Goal: Obtain resource: Download file/media

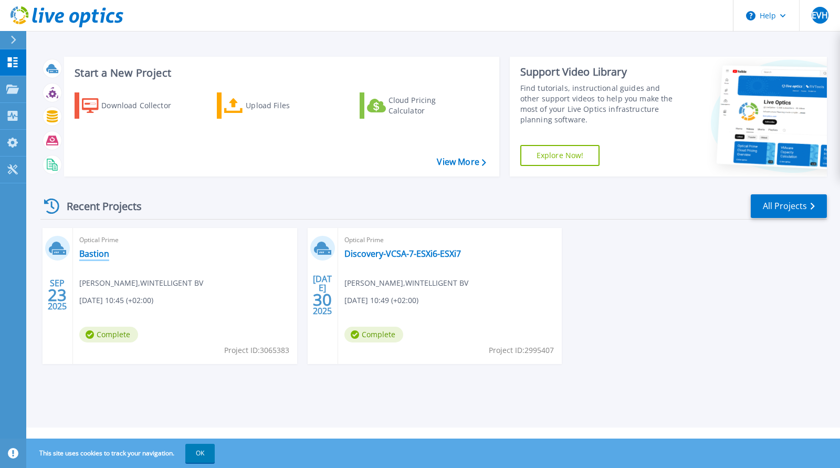
click at [93, 254] on link "Bastion" at bounding box center [94, 253] width 30 height 11
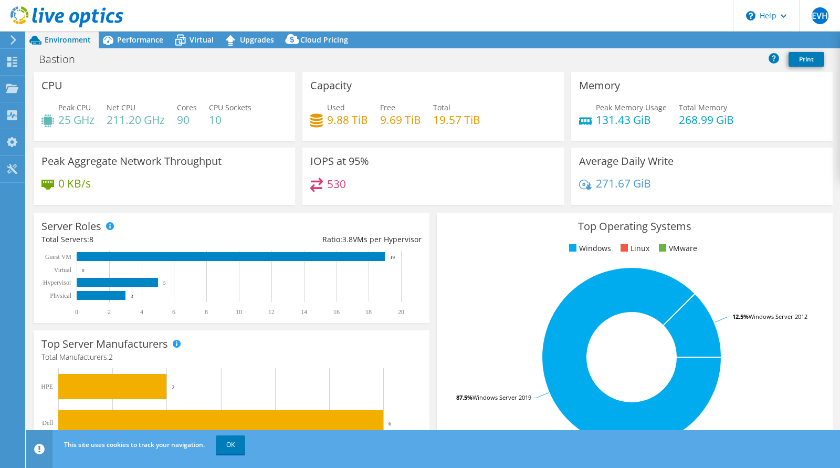
select select "USD"
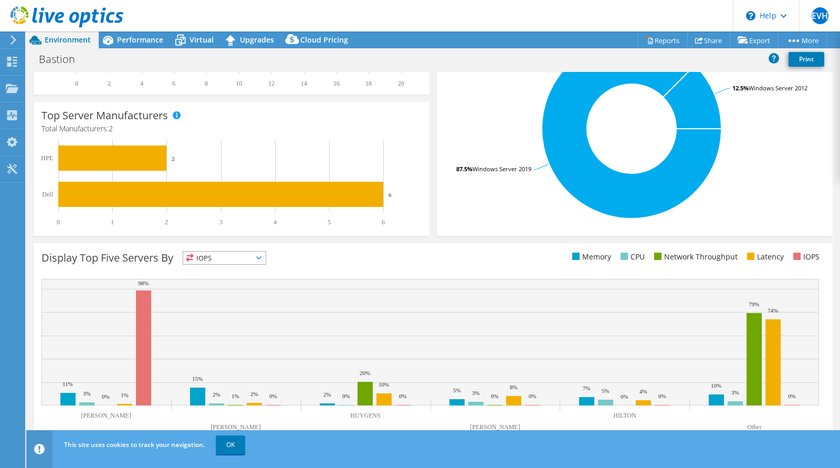
scroll to position [232, 0]
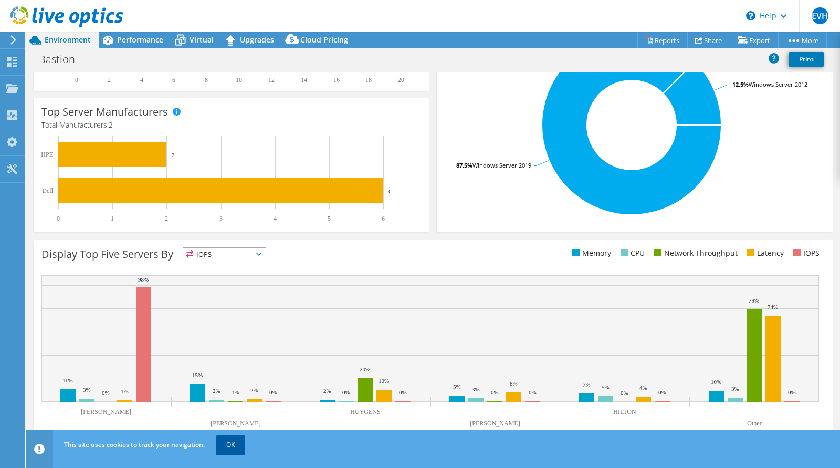
click at [235, 445] on link "OK" at bounding box center [230, 444] width 29 height 19
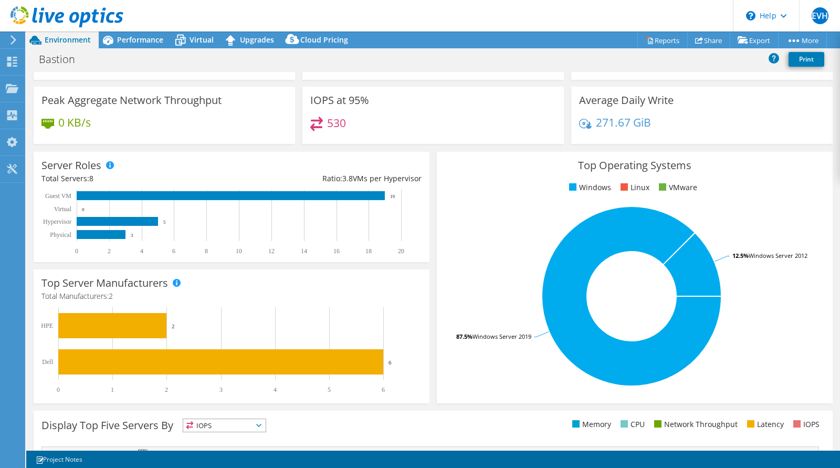
scroll to position [0, 0]
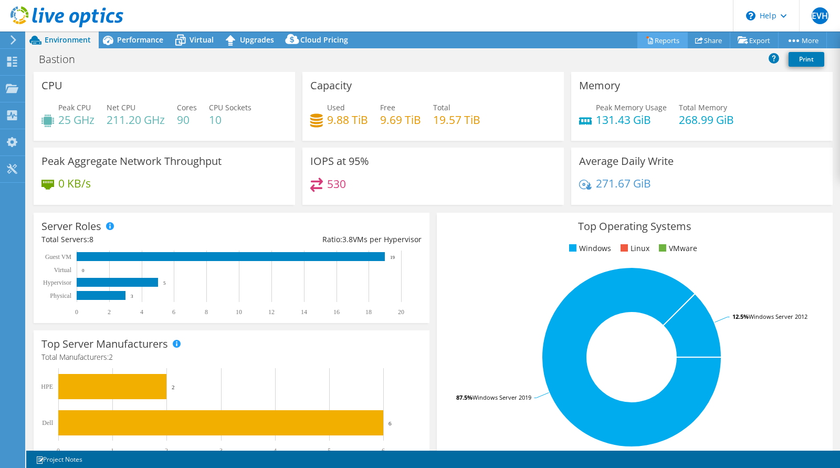
click at [656, 39] on link "Reports" at bounding box center [663, 40] width 50 height 16
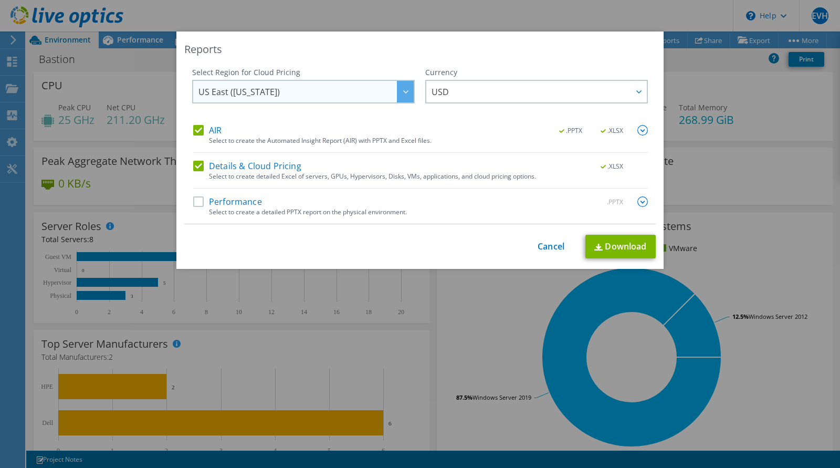
click at [302, 95] on span "US East (Virginia)" at bounding box center [306, 92] width 215 height 22
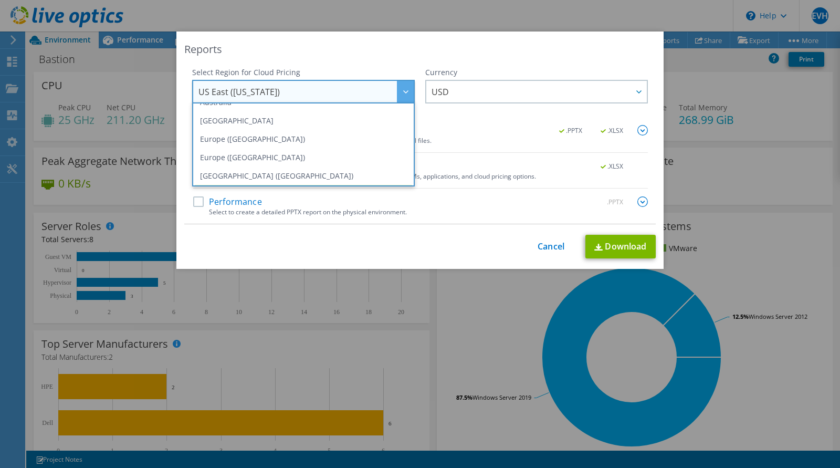
scroll to position [99, 0]
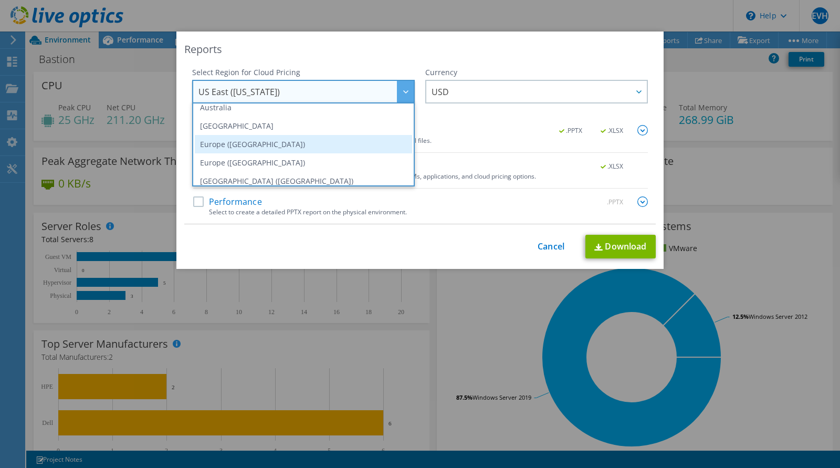
click at [226, 147] on li "Europe (Frankfurt)" at bounding box center [303, 144] width 217 height 18
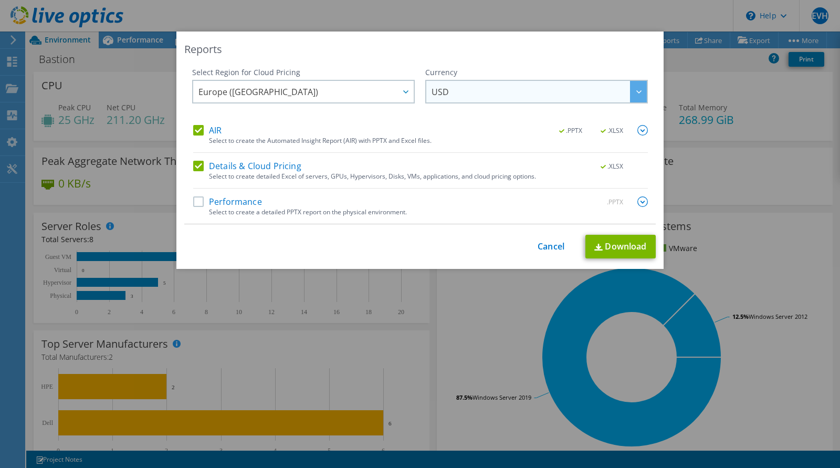
click at [456, 90] on span "USD" at bounding box center [539, 92] width 215 height 22
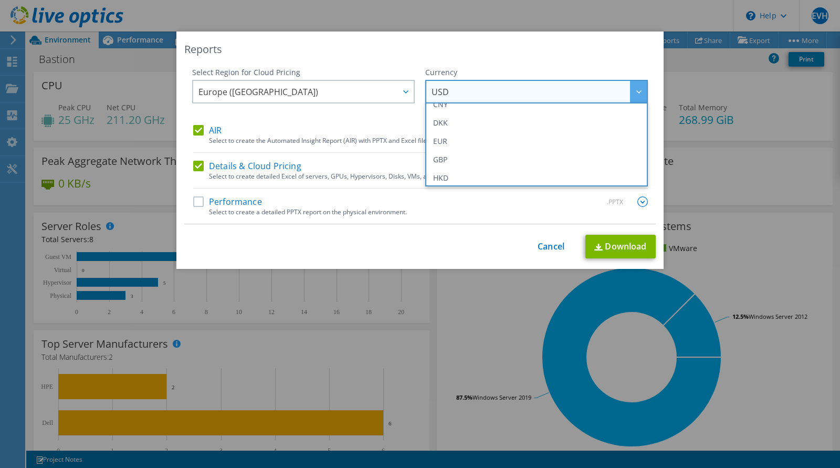
scroll to position [124, 0]
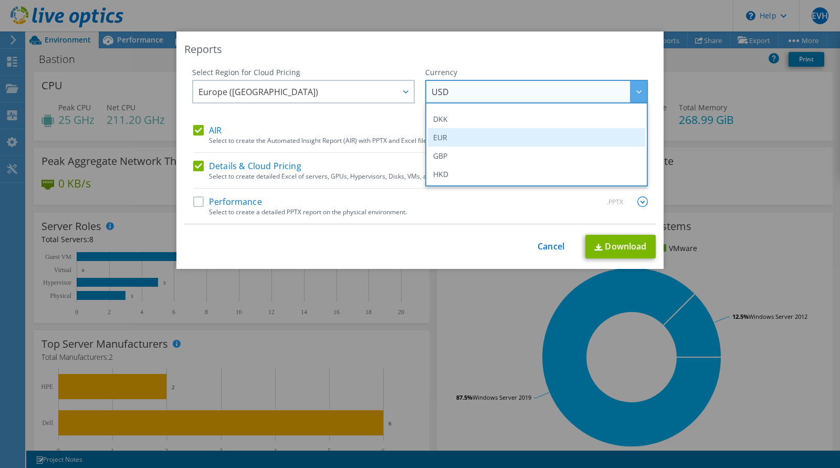
click at [446, 135] on li "EUR" at bounding box center [536, 137] width 217 height 18
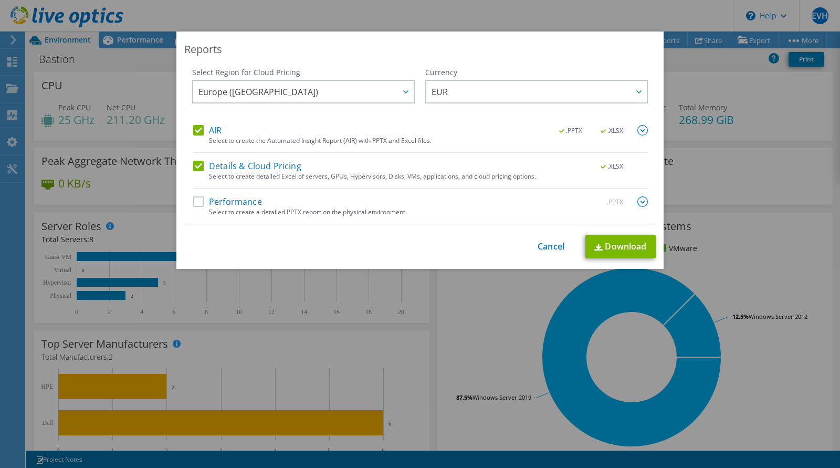
click at [210, 199] on label "Performance" at bounding box center [227, 201] width 69 height 11
click at [0, 0] on input "Performance" at bounding box center [0, 0] width 0 height 0
click at [608, 246] on link "Download" at bounding box center [621, 247] width 70 height 24
click at [542, 217] on div "Performance .PPTX Select to create a detailed PPTX report on the physical envir…" at bounding box center [420, 209] width 455 height 27
